Goal: Go to known website: Access a specific website the user already knows

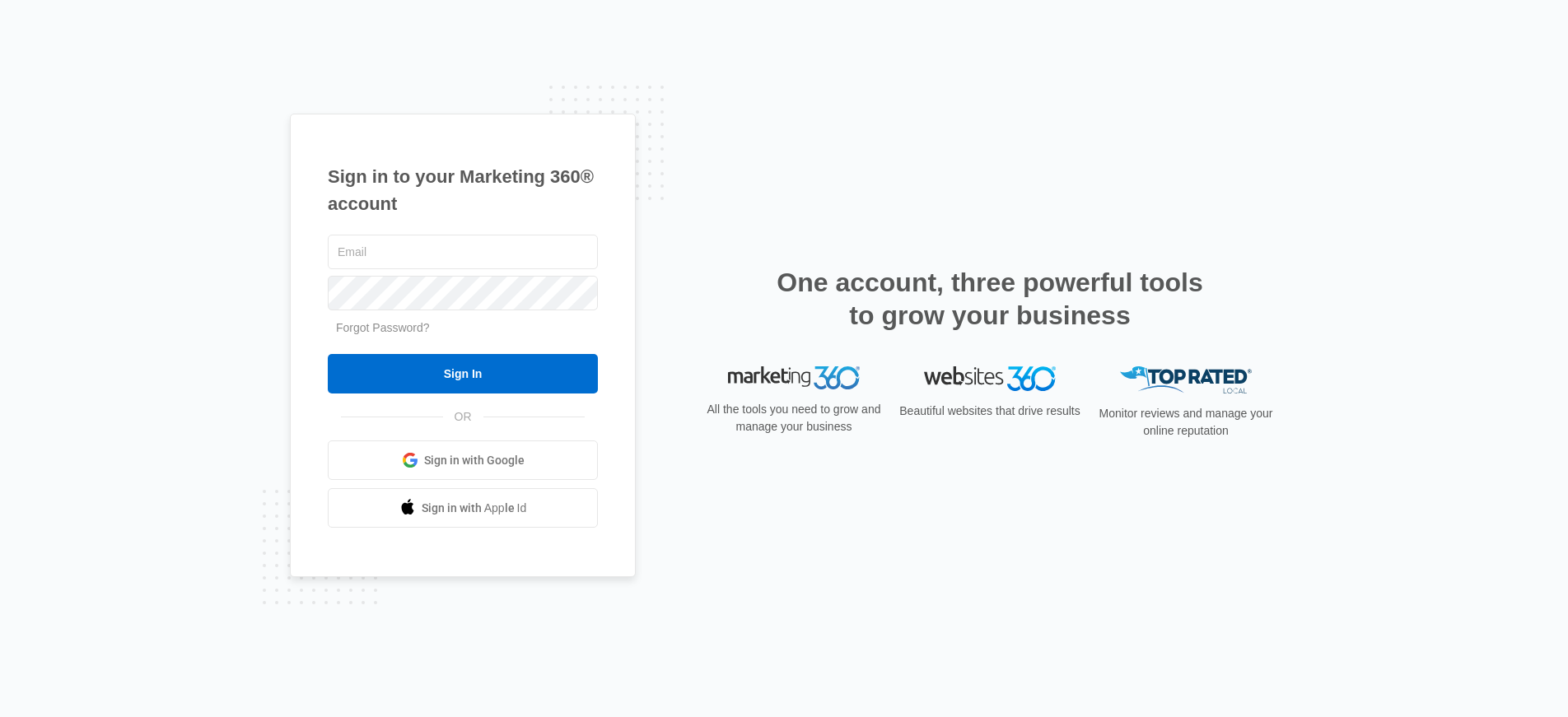
type input "[PERSON_NAME][EMAIL_ADDRESS][PERSON_NAME][DOMAIN_NAME]"
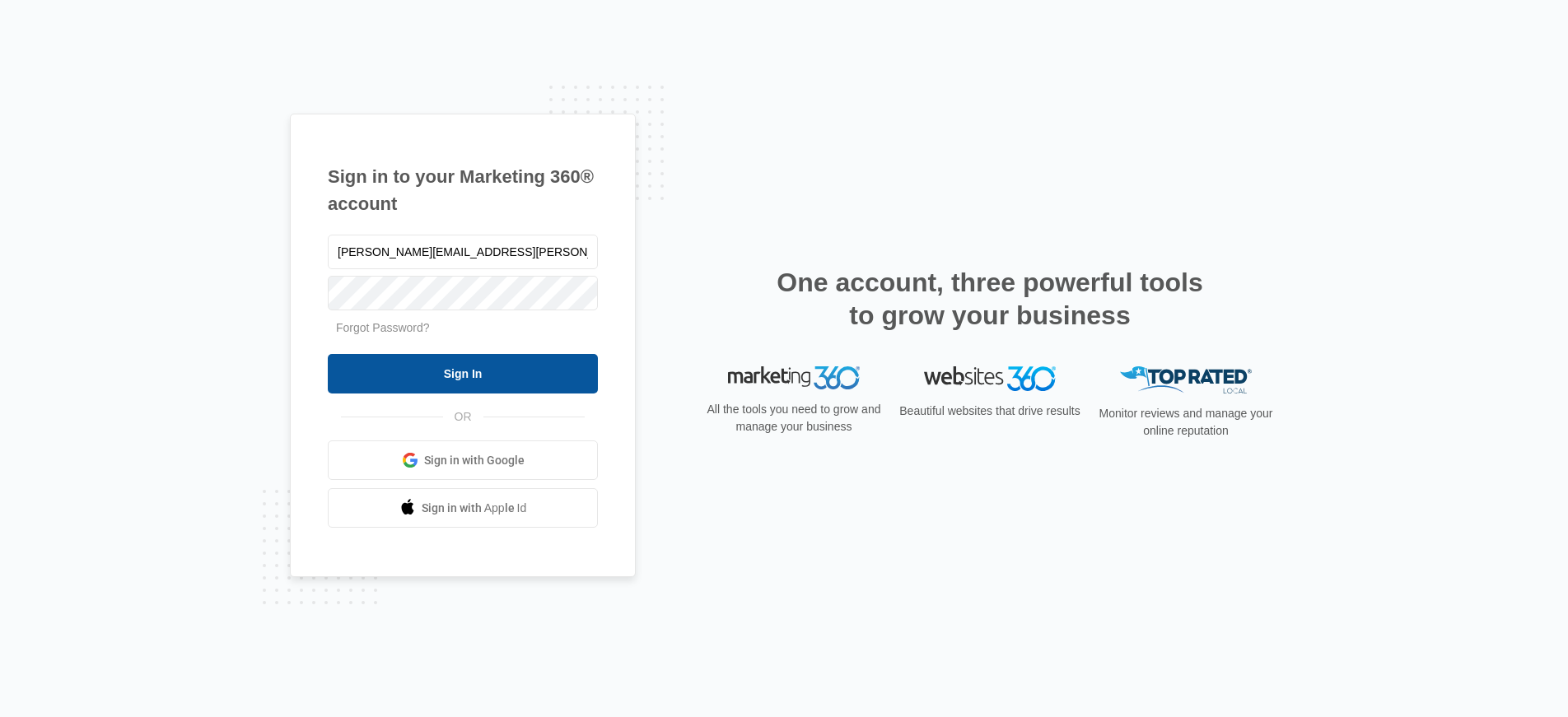
click at [408, 373] on input "Sign In" at bounding box center [463, 373] width 270 height 40
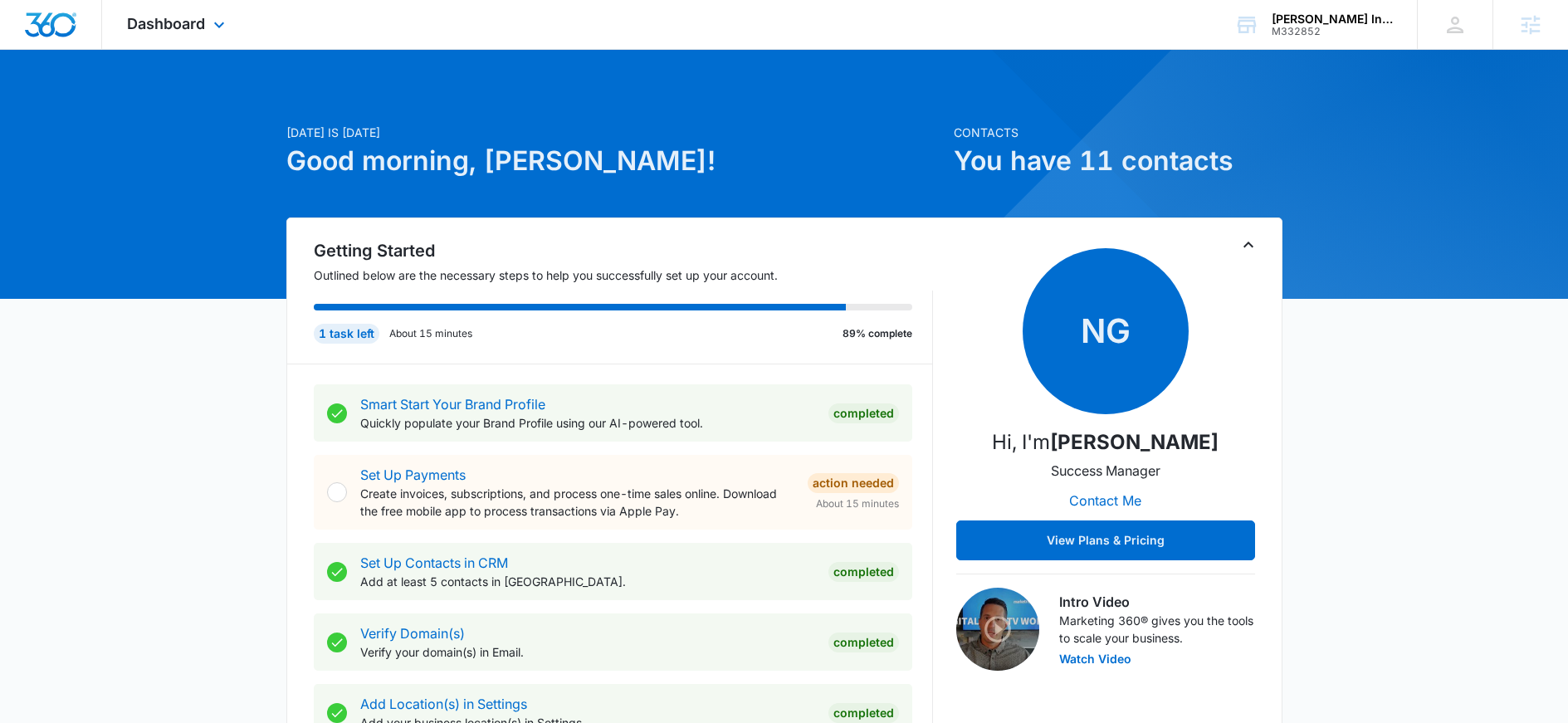
click at [165, 13] on div "Dashboard Apps Reputation Websites Forms CRM Email Social Content Ads Intellige…" at bounding box center [178, 24] width 152 height 49
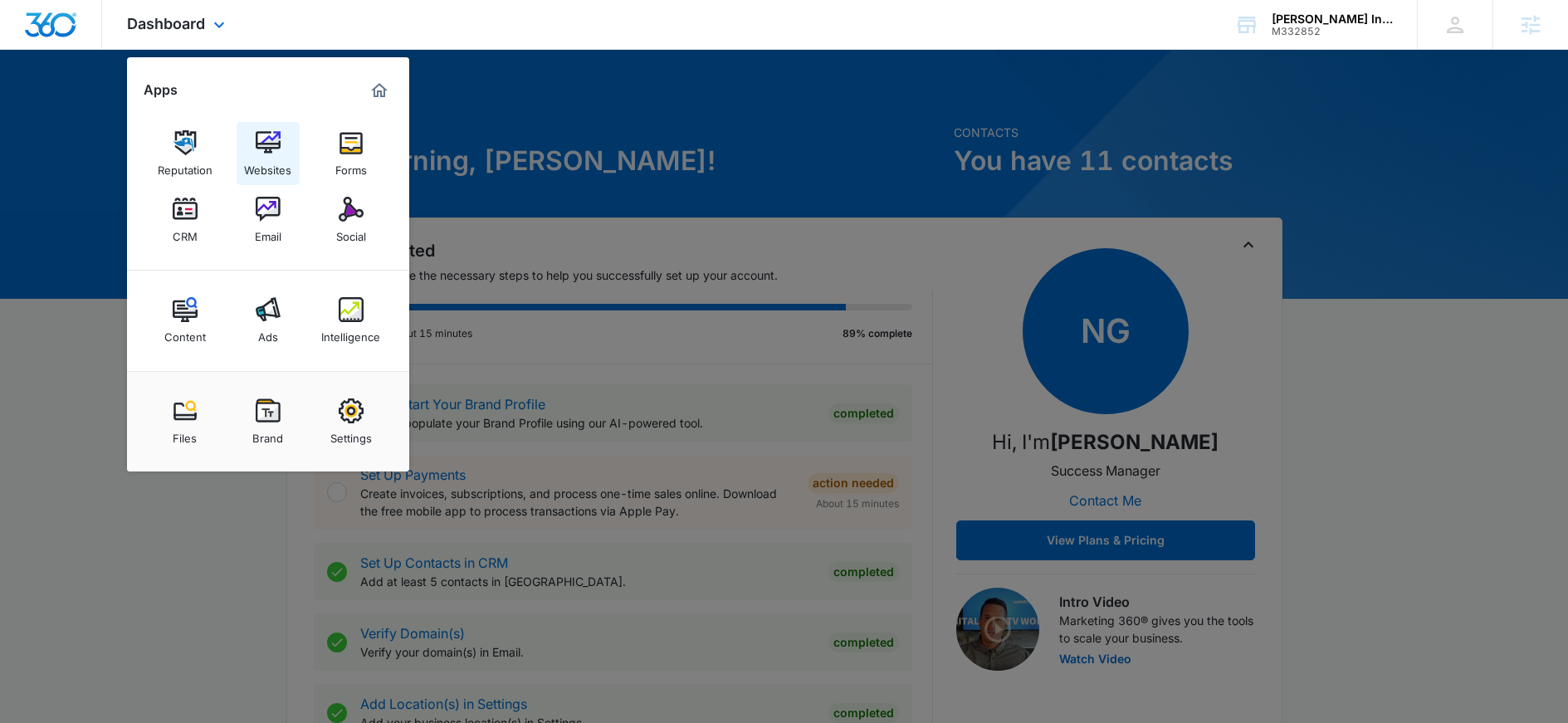
click at [281, 147] on link "Websites" at bounding box center [268, 154] width 63 height 63
